Goal: Check status: Check status

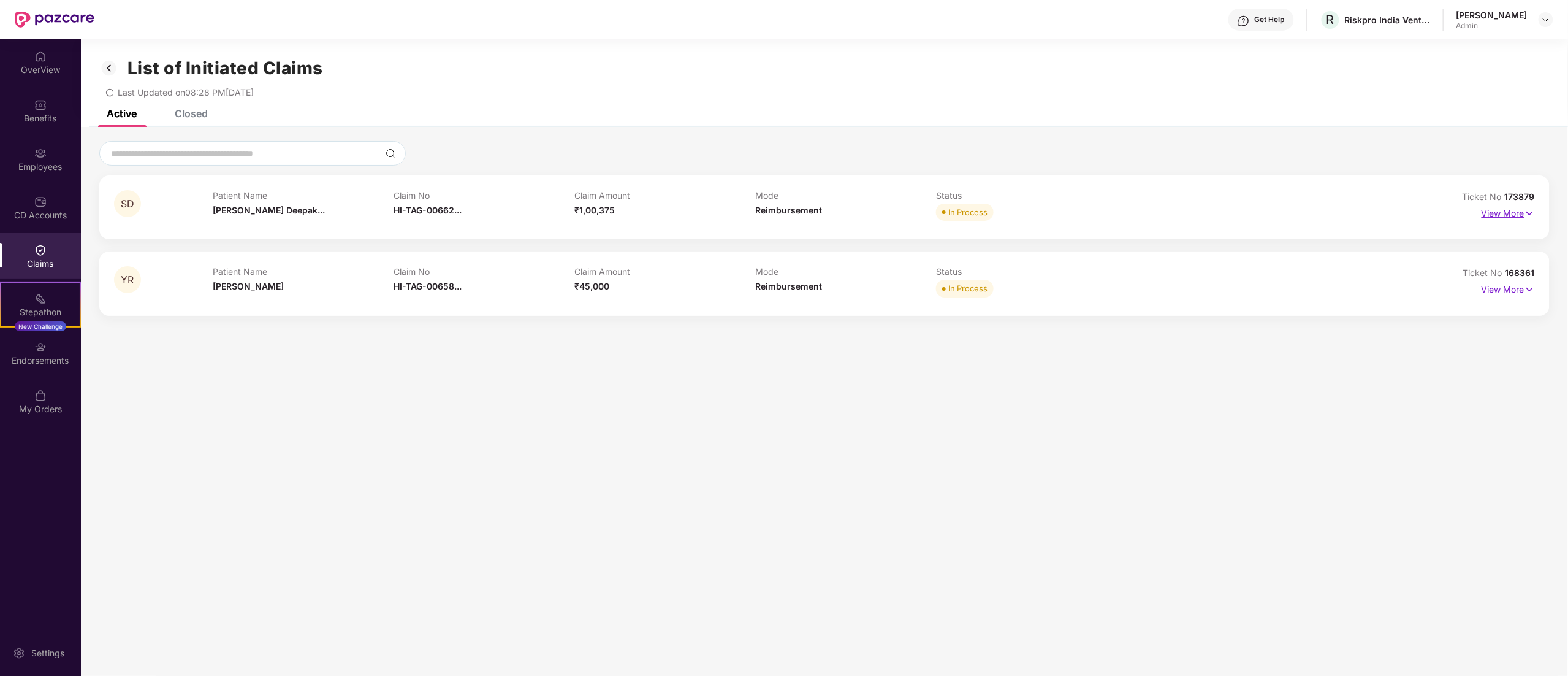
click at [1506, 215] on p "View More" at bounding box center [1508, 212] width 53 height 17
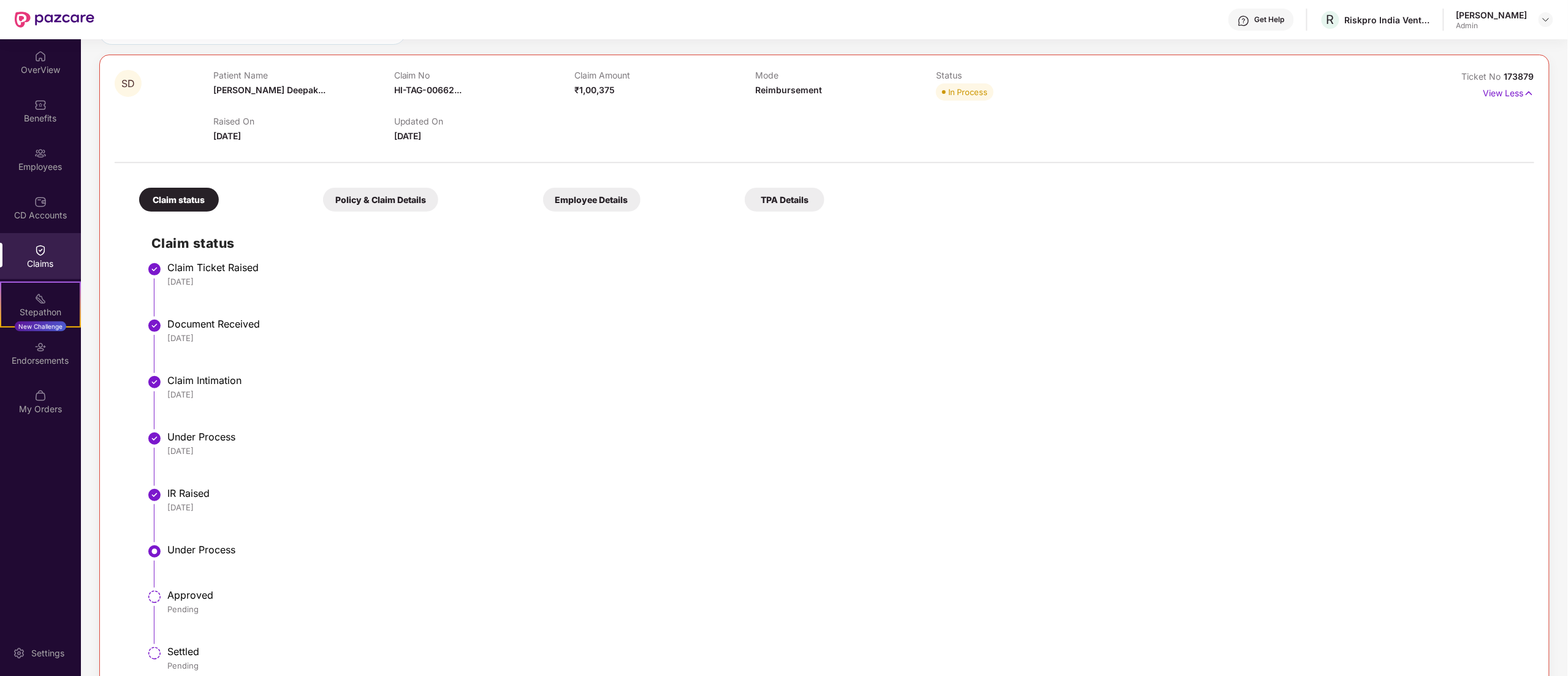
scroll to position [123, 0]
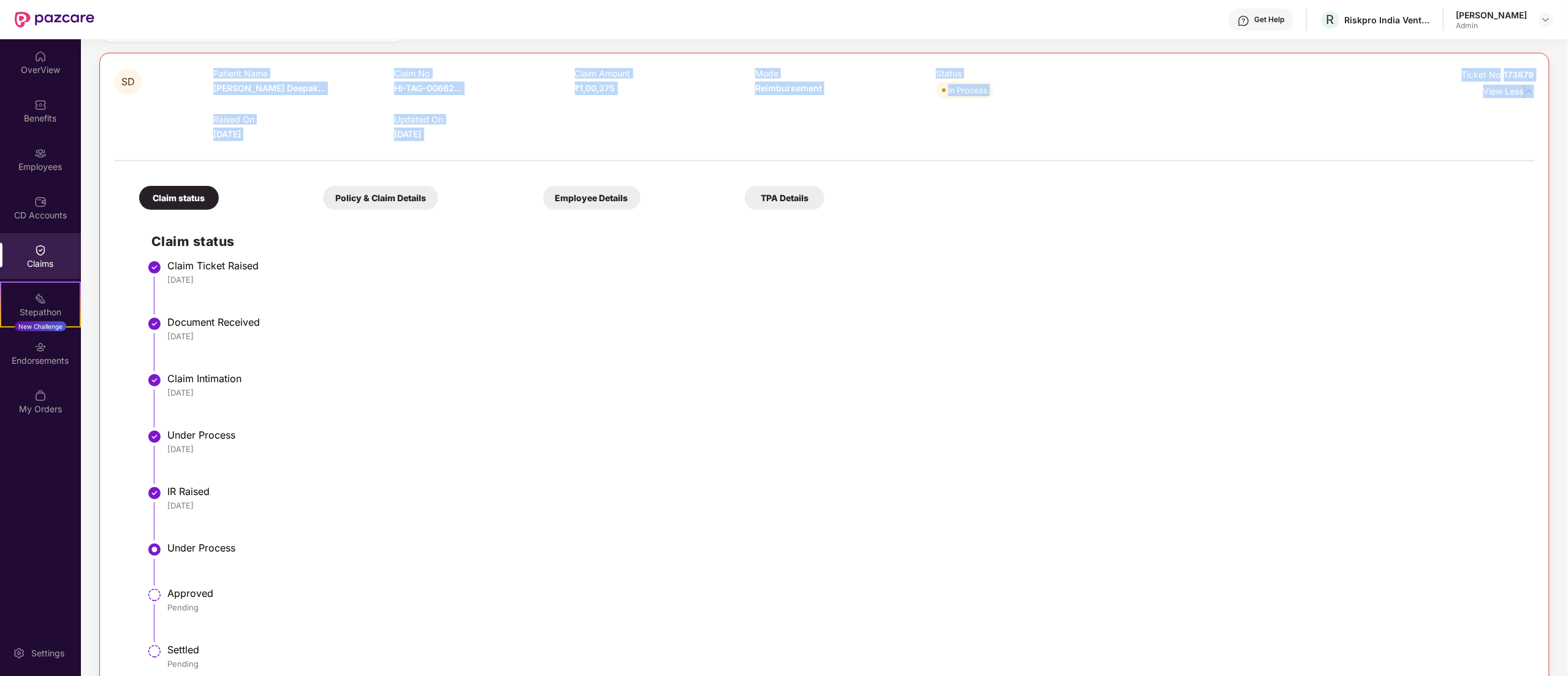
drag, startPoint x: 550, startPoint y: 142, endPoint x: 190, endPoint y: 65, distance: 368.1
click at [190, 65] on div "SD Patient Name [PERSON_NAME] Deepak... Claim No HI-TAG-00662... Claim Amount ₹…" at bounding box center [824, 373] width 1450 height 640
click at [375, 367] on li "Document Received [DATE]" at bounding box center [837, 348] width 1371 height 57
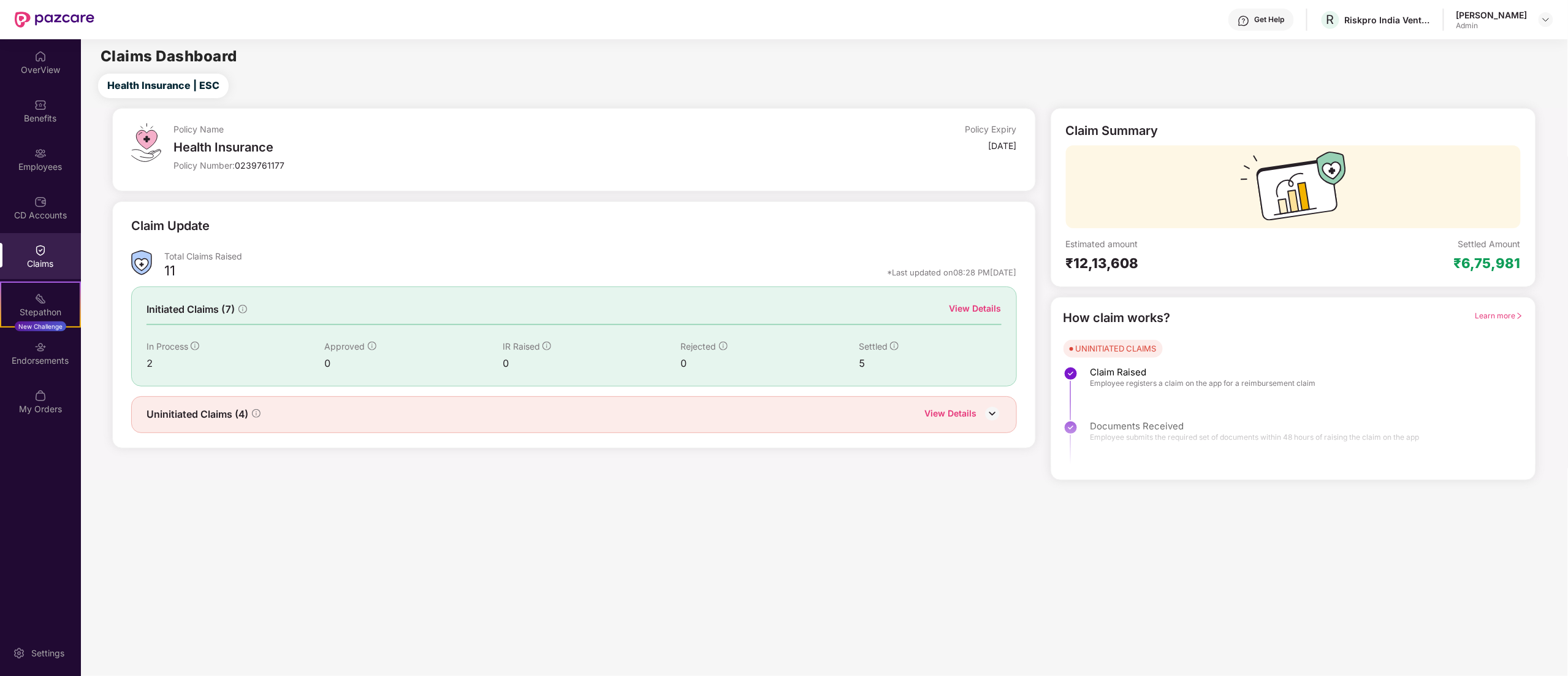
click at [57, 244] on div "Claims" at bounding box center [40, 256] width 81 height 46
click at [28, 268] on div "Claims" at bounding box center [40, 264] width 81 height 12
click at [952, 412] on div "View Details" at bounding box center [952, 415] width 52 height 16
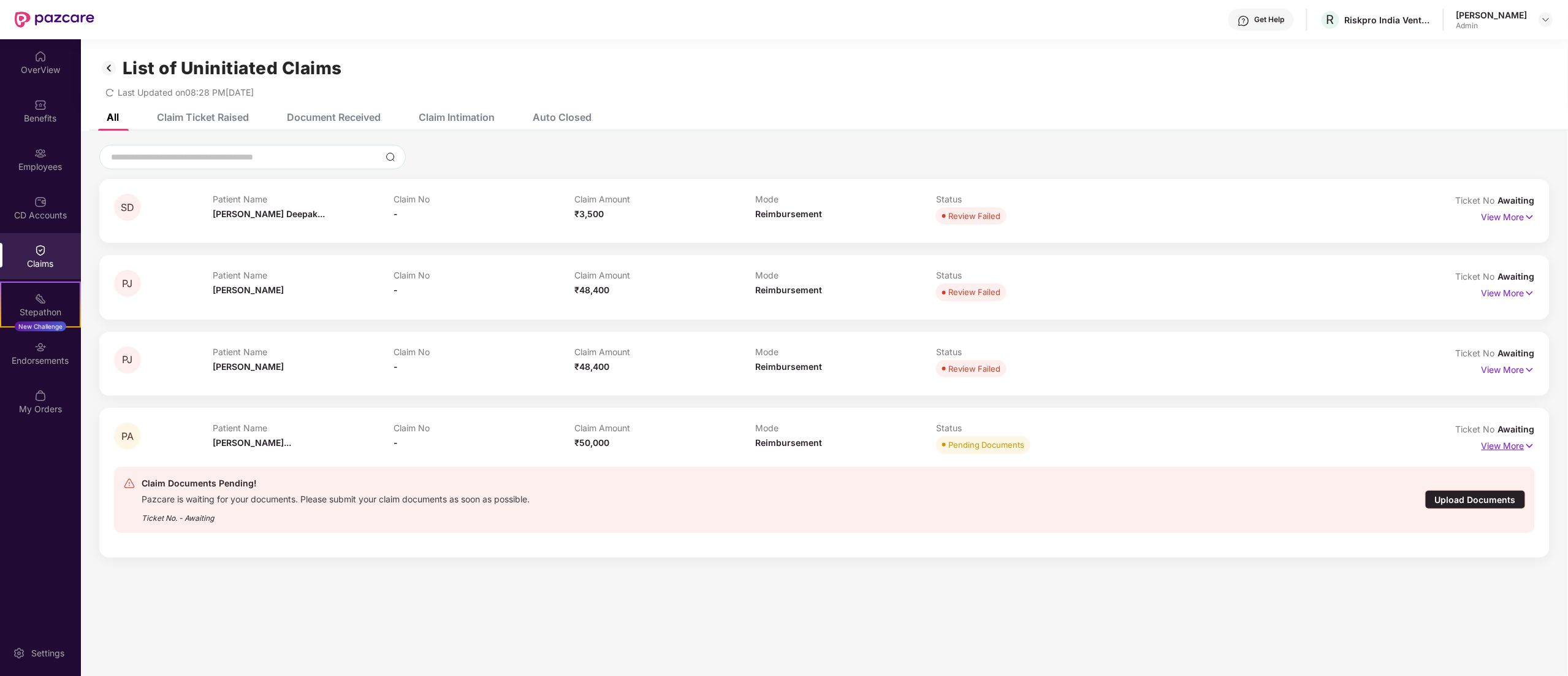
click at [1496, 445] on p "View More" at bounding box center [1508, 444] width 53 height 17
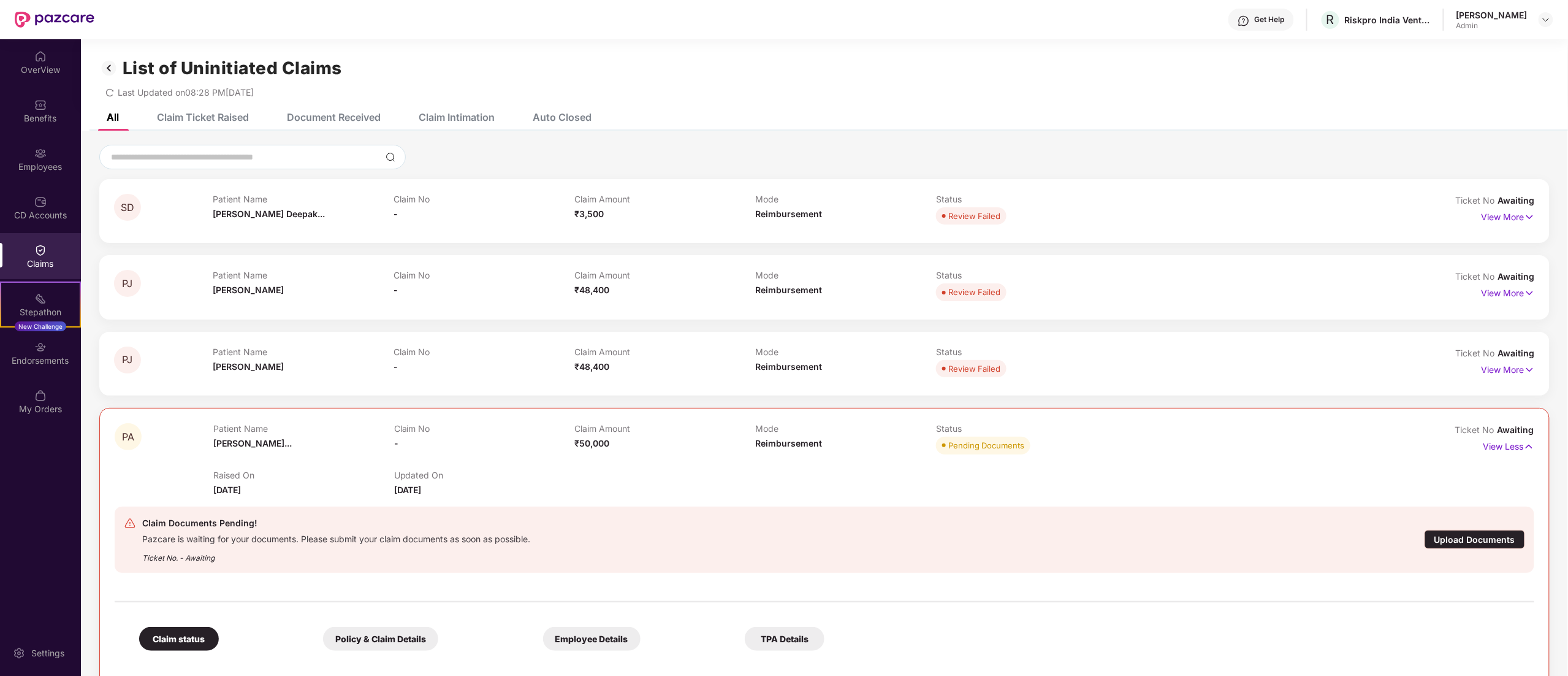
click at [411, 631] on div "Policy & Claim Details" at bounding box center [380, 639] width 115 height 24
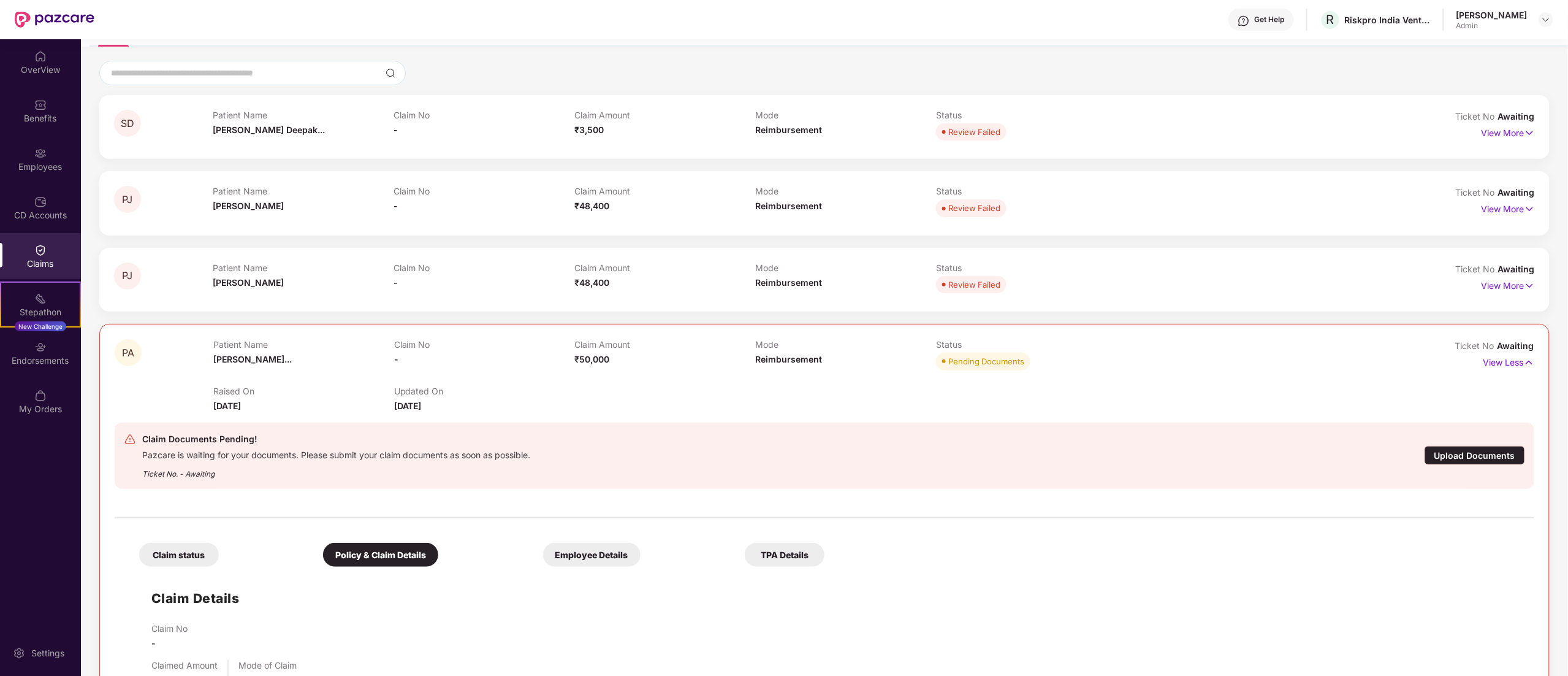
scroll to position [123, 0]
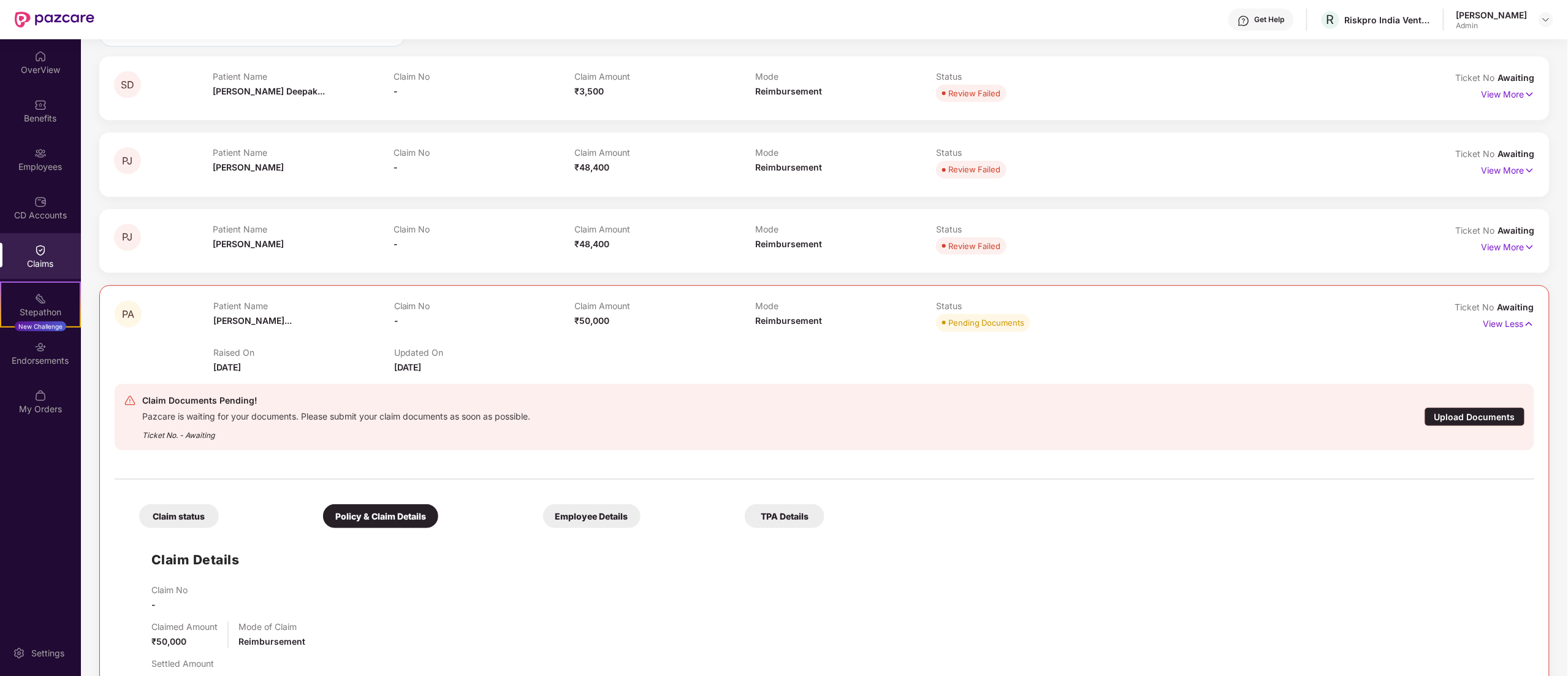
click at [580, 247] on span "₹48,400" at bounding box center [592, 244] width 35 height 10
click at [25, 195] on div "CD Accounts" at bounding box center [40, 207] width 81 height 46
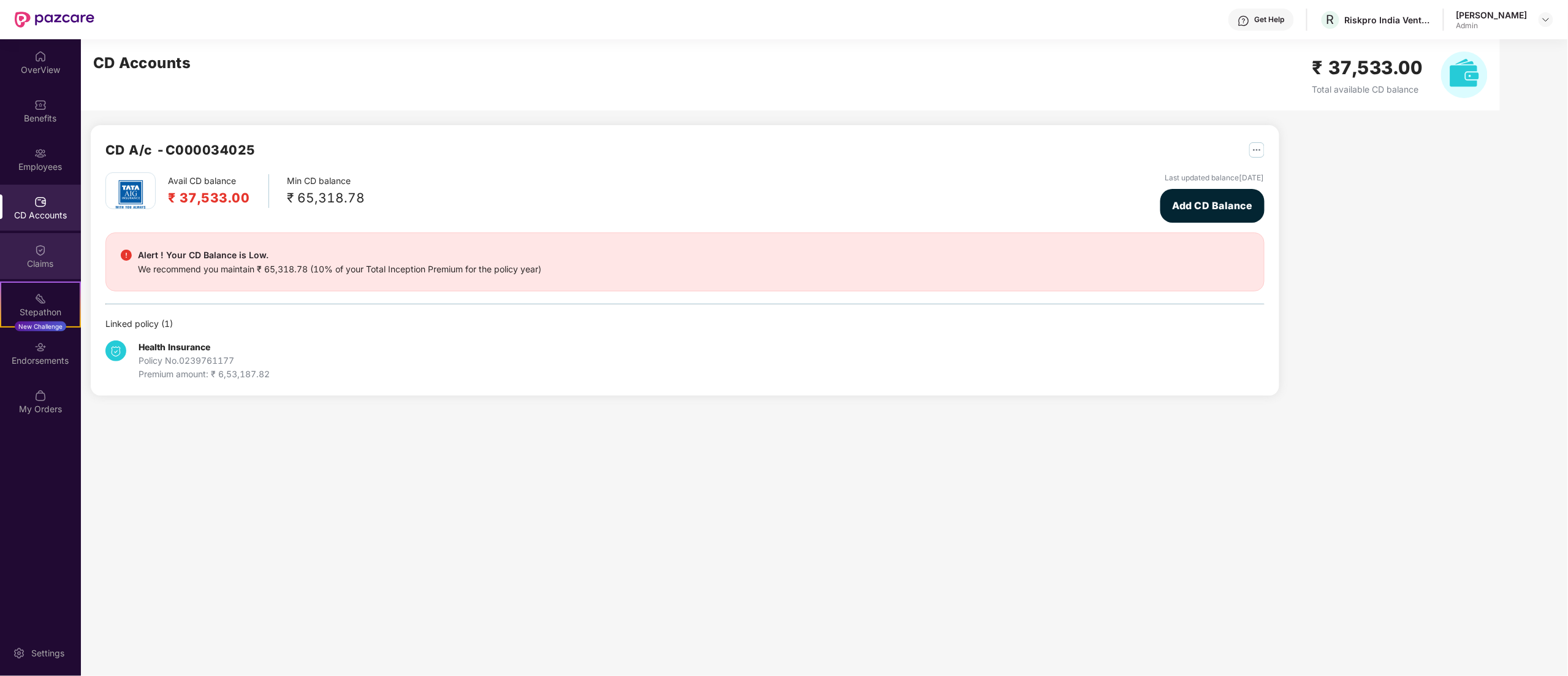
click at [32, 238] on div "Claims" at bounding box center [40, 256] width 81 height 46
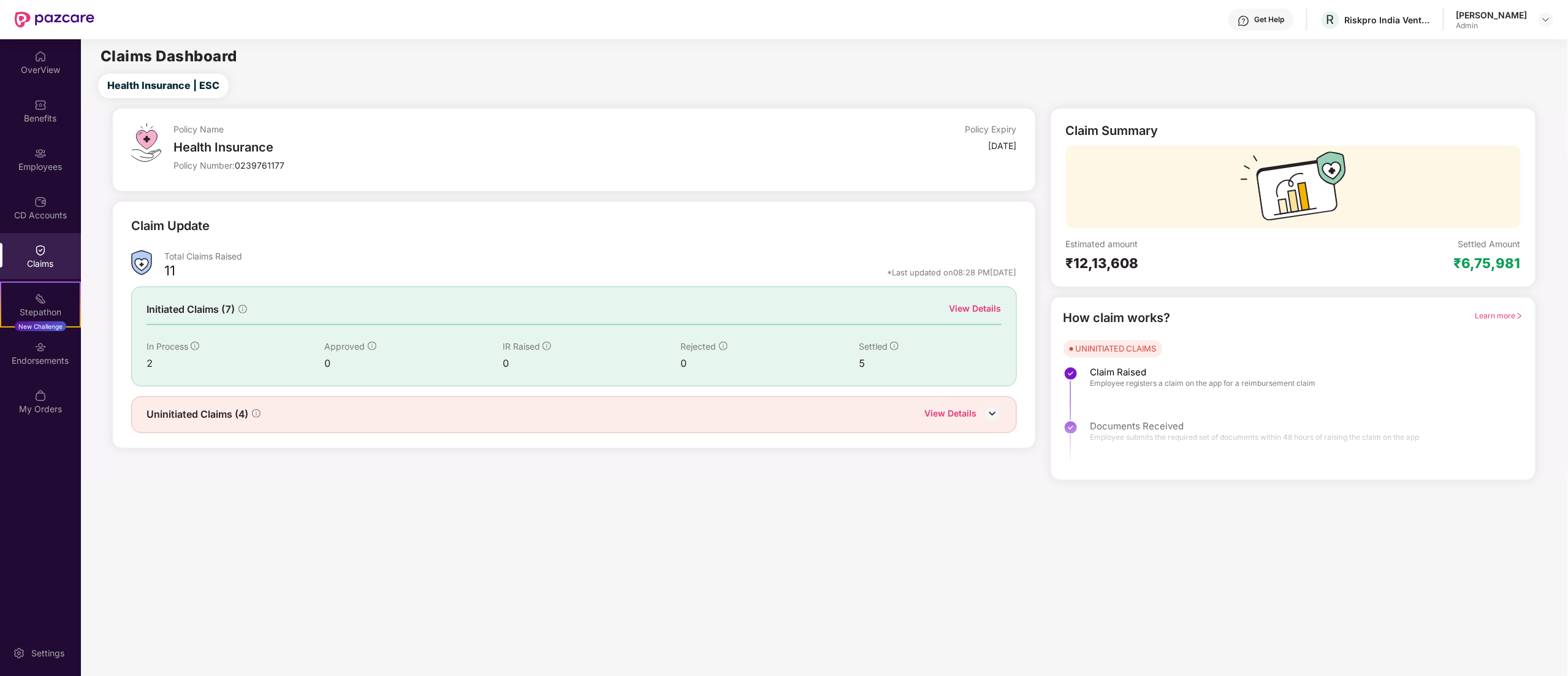
click at [979, 306] on div "View Details" at bounding box center [976, 308] width 52 height 13
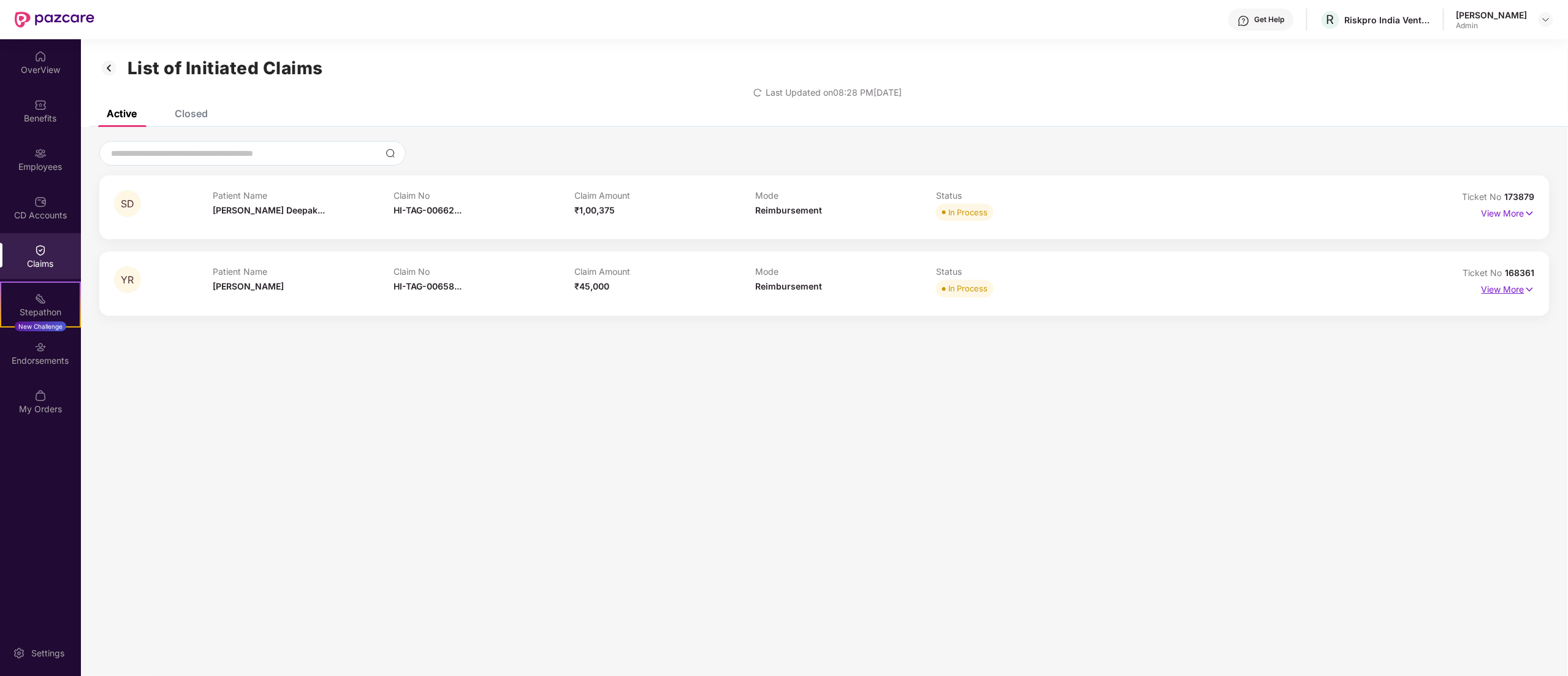
click at [1506, 282] on p "View More" at bounding box center [1508, 287] width 53 height 17
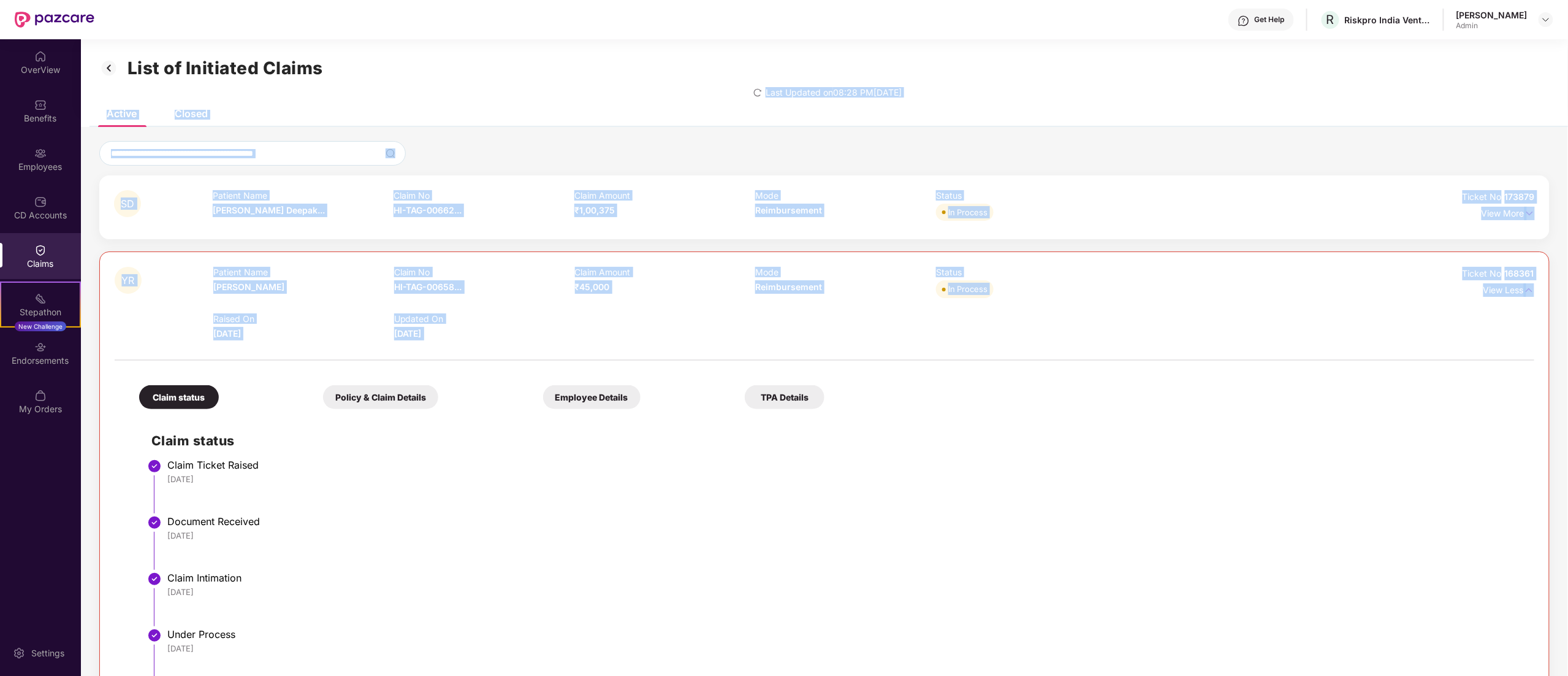
drag, startPoint x: 592, startPoint y: 358, endPoint x: 558, endPoint y: 76, distance: 284.0
click at [558, 76] on div "List of Initiated Claims Last Updated on 08:28 PM, 09 Oct 2025 Active Closed SD…" at bounding box center [824, 556] width 1488 height 1034
click at [622, 300] on div "Claim Amount ₹45,000" at bounding box center [666, 283] width 181 height 34
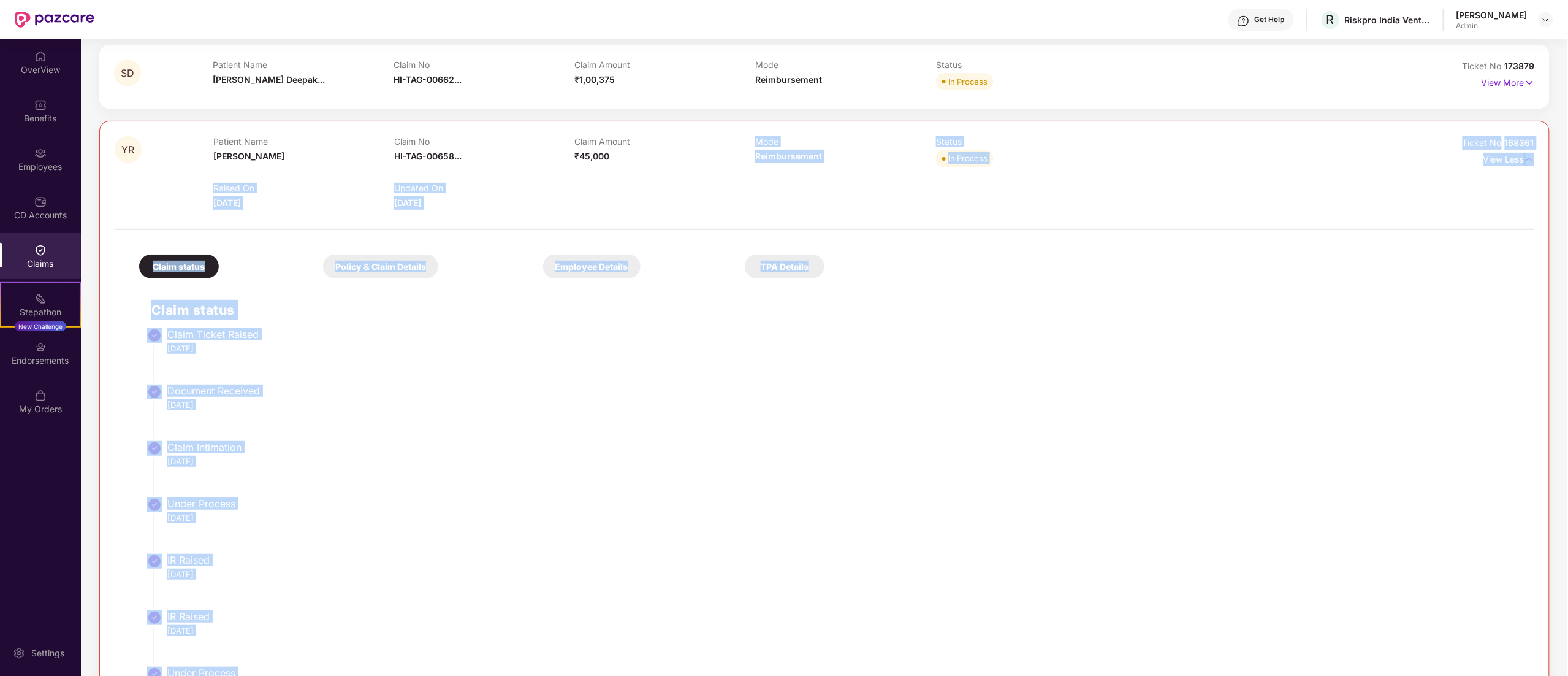
scroll to position [397, 0]
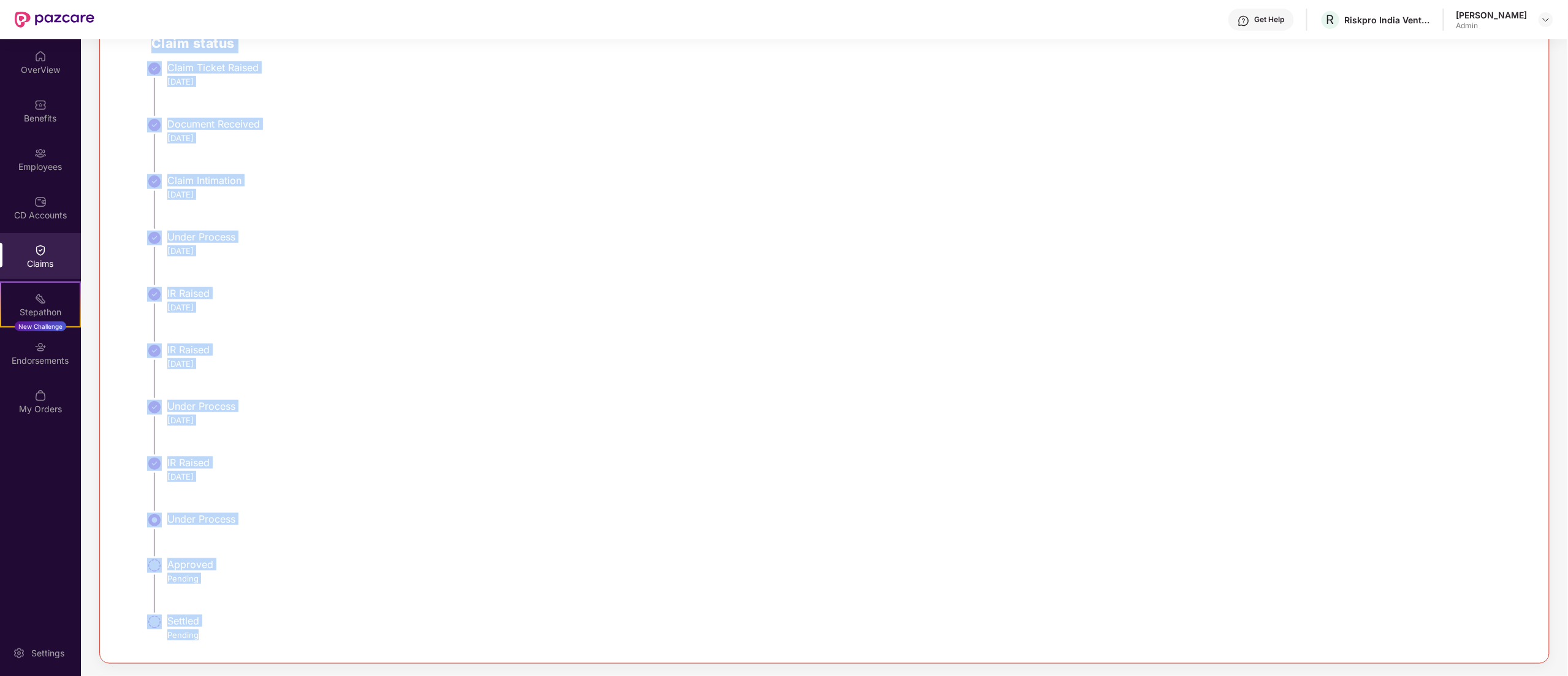
drag, startPoint x: 663, startPoint y: 281, endPoint x: 791, endPoint y: 733, distance: 469.8
click at [791, 675] on html "Get Help R Riskpro India Ventures Private Limited Sonali Singh Admin OverView B…" at bounding box center [784, 338] width 1568 height 676
click at [717, 530] on li "Under Process" at bounding box center [837, 540] width 1371 height 45
click at [342, 480] on div "29 Sep 2025" at bounding box center [845, 477] width 1355 height 11
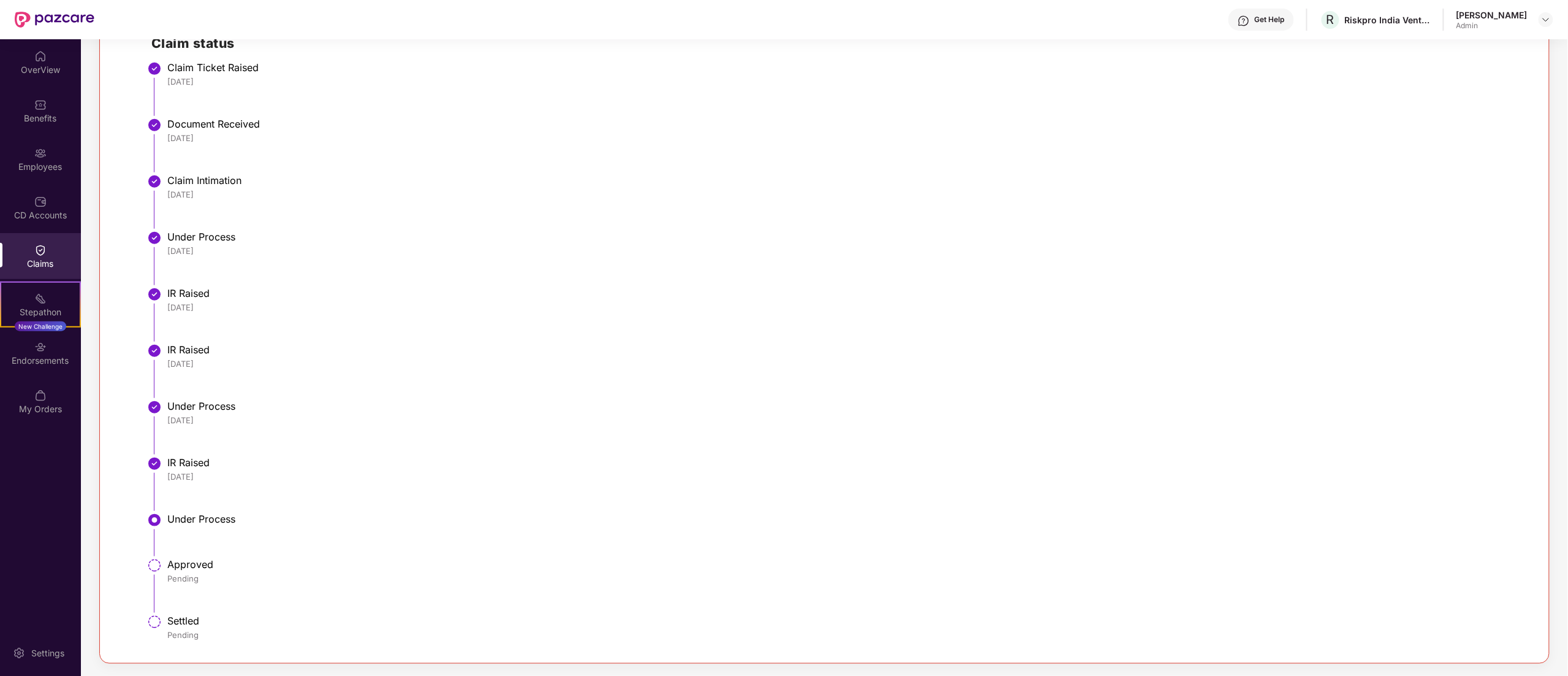
click at [200, 571] on div "Approved Pending" at bounding box center [845, 571] width 1355 height 26
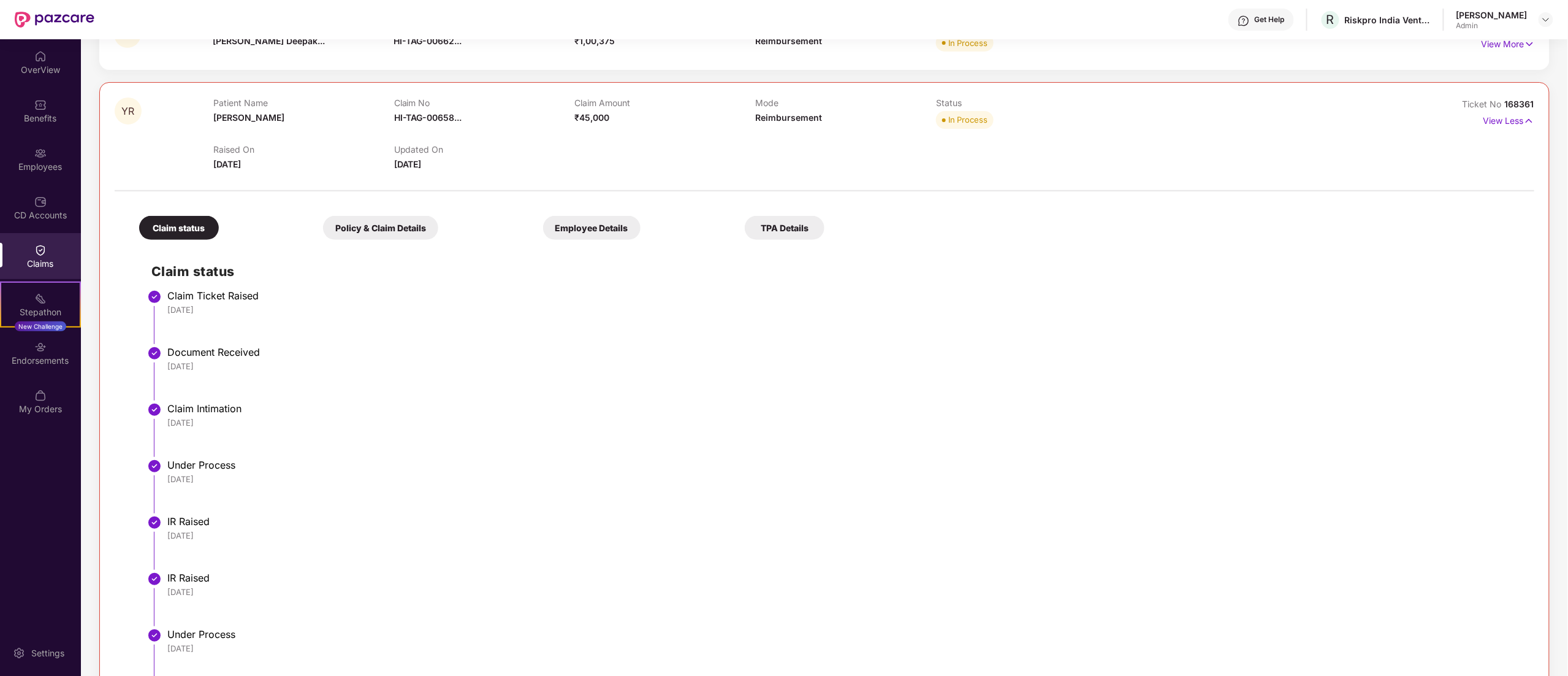
scroll to position [0, 0]
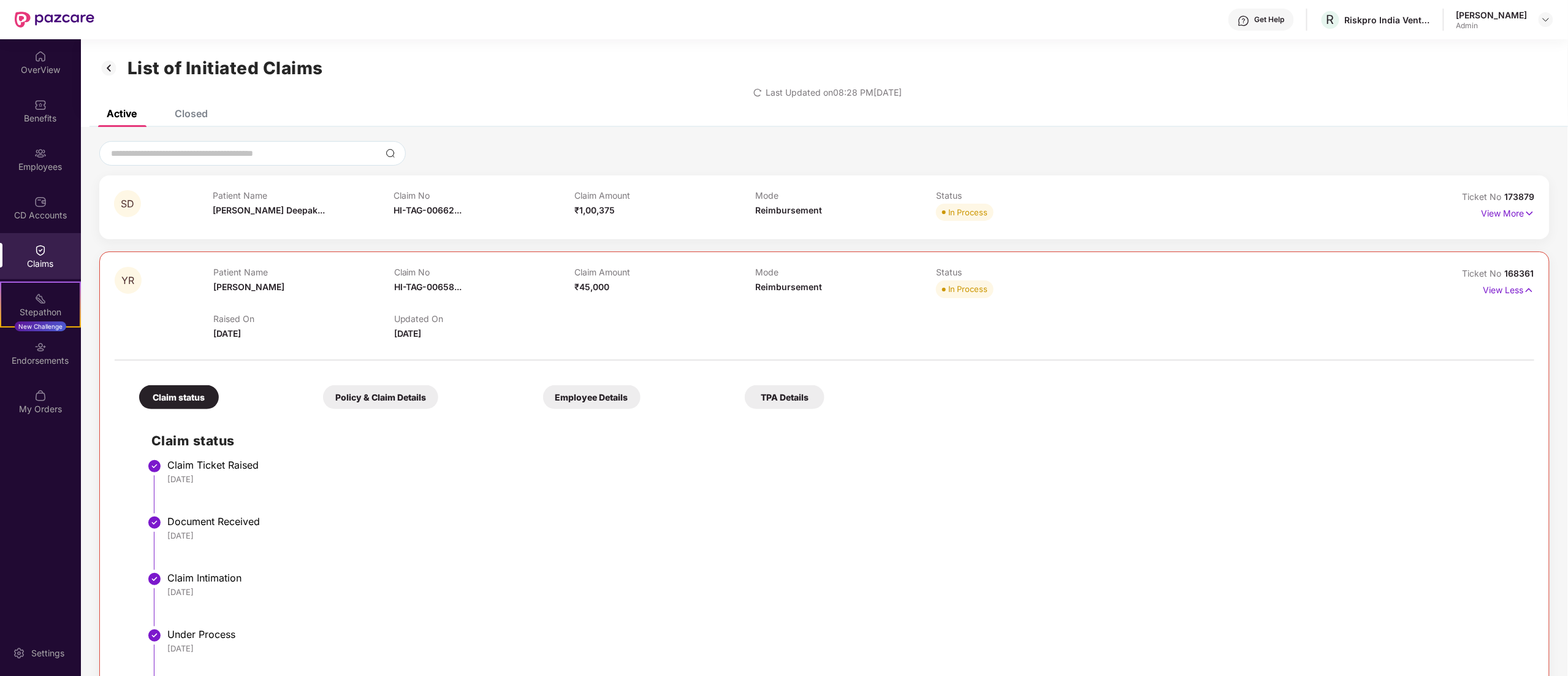
drag, startPoint x: 347, startPoint y: 256, endPoint x: 0, endPoint y: -117, distance: 509.4
click at [0, 0] on html "Get Help R Riskpro India Ventures Private Limited Sonali Singh Admin OverView B…" at bounding box center [784, 338] width 1568 height 676
